Goal: Check status: Check status

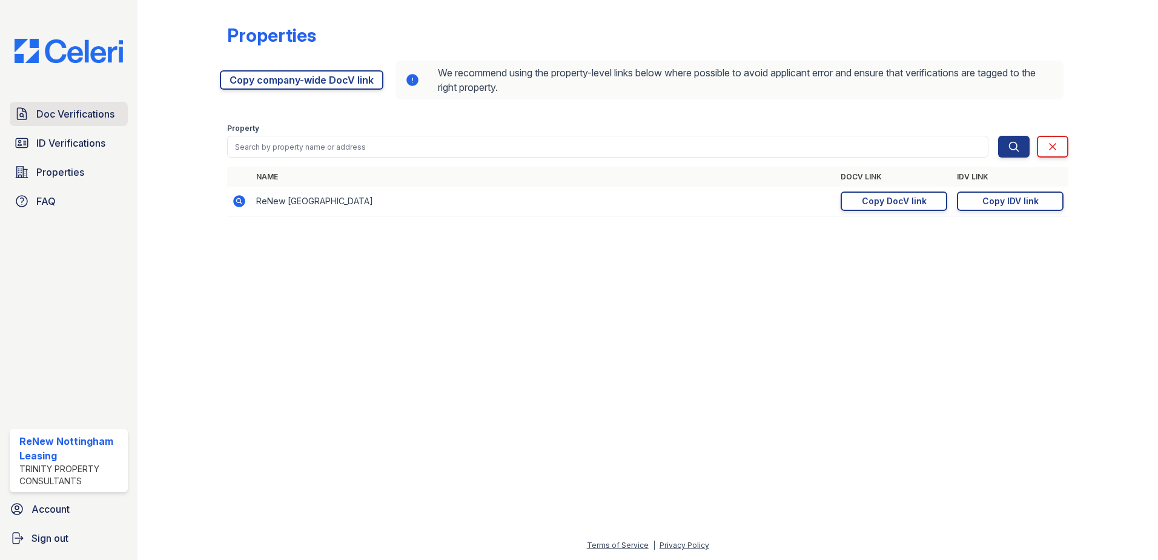
click at [95, 116] on span "Doc Verifications" at bounding box center [75, 114] width 78 height 15
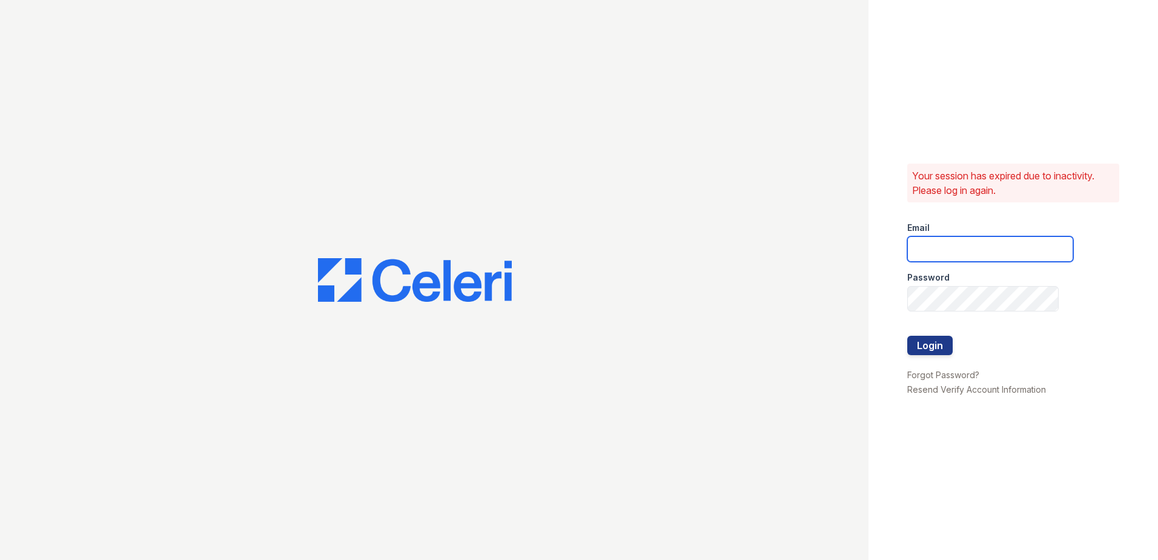
type input "[EMAIL_ADDRESS][DOMAIN_NAME]"
click at [950, 350] on button "Login" at bounding box center [930, 345] width 45 height 19
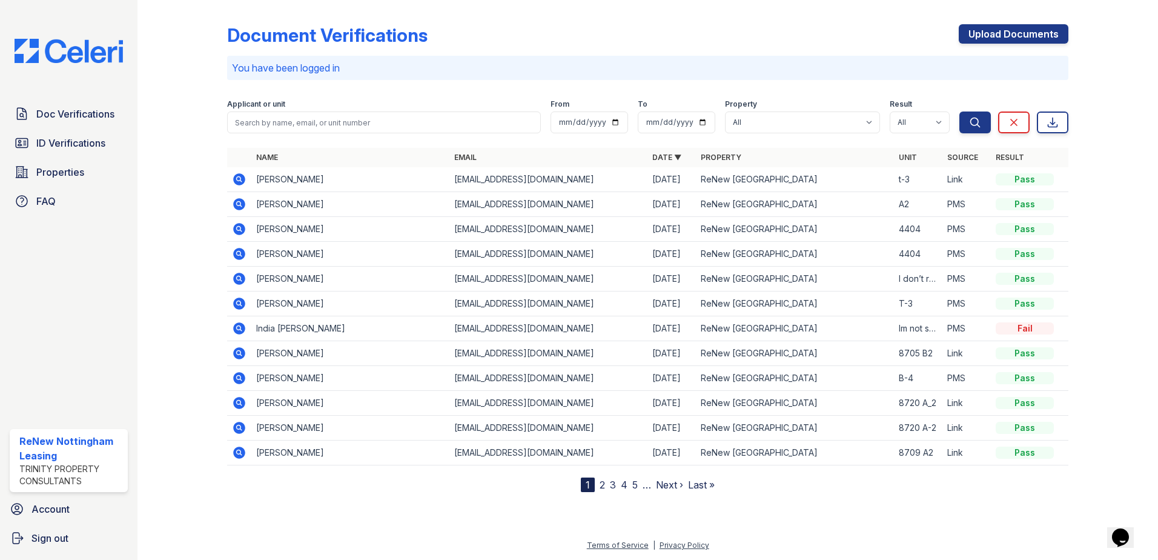
click at [242, 180] on icon at bounding box center [239, 179] width 12 height 12
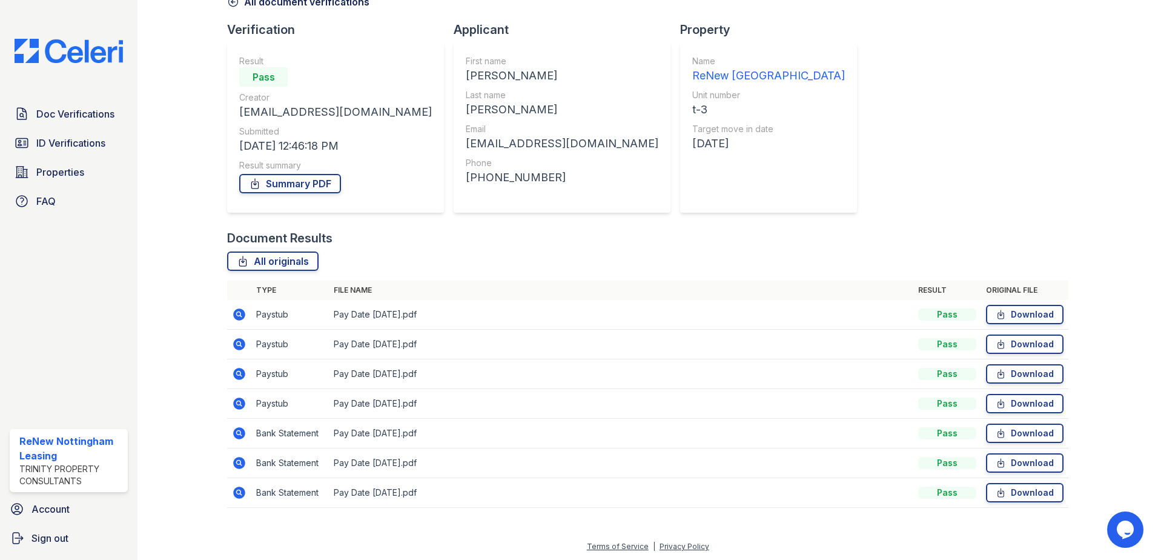
scroll to position [70, 0]
click at [235, 313] on icon at bounding box center [239, 313] width 12 height 12
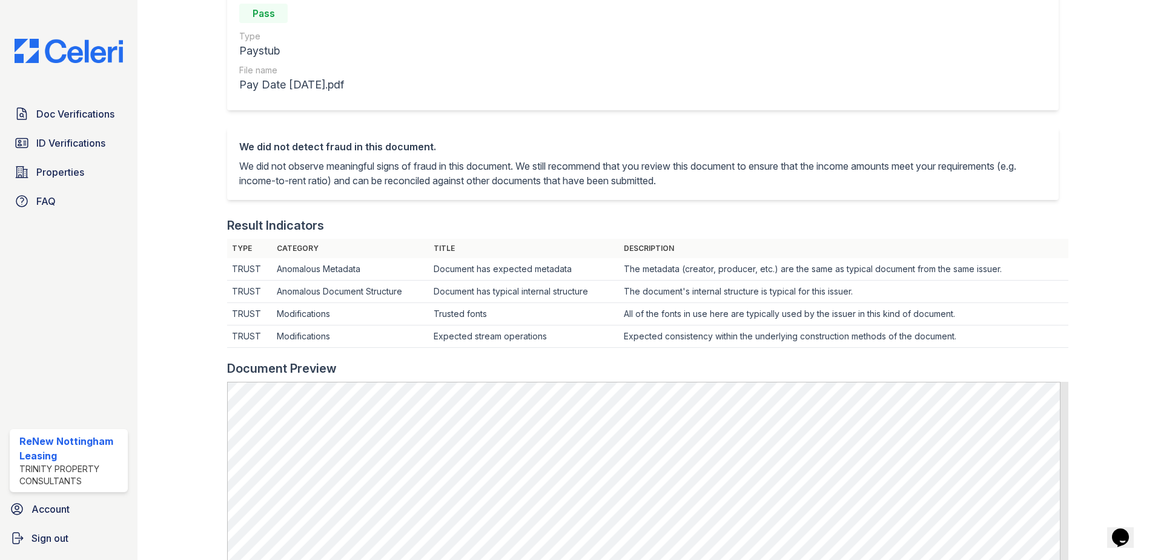
scroll to position [158, 0]
